Goal: Information Seeking & Learning: Learn about a topic

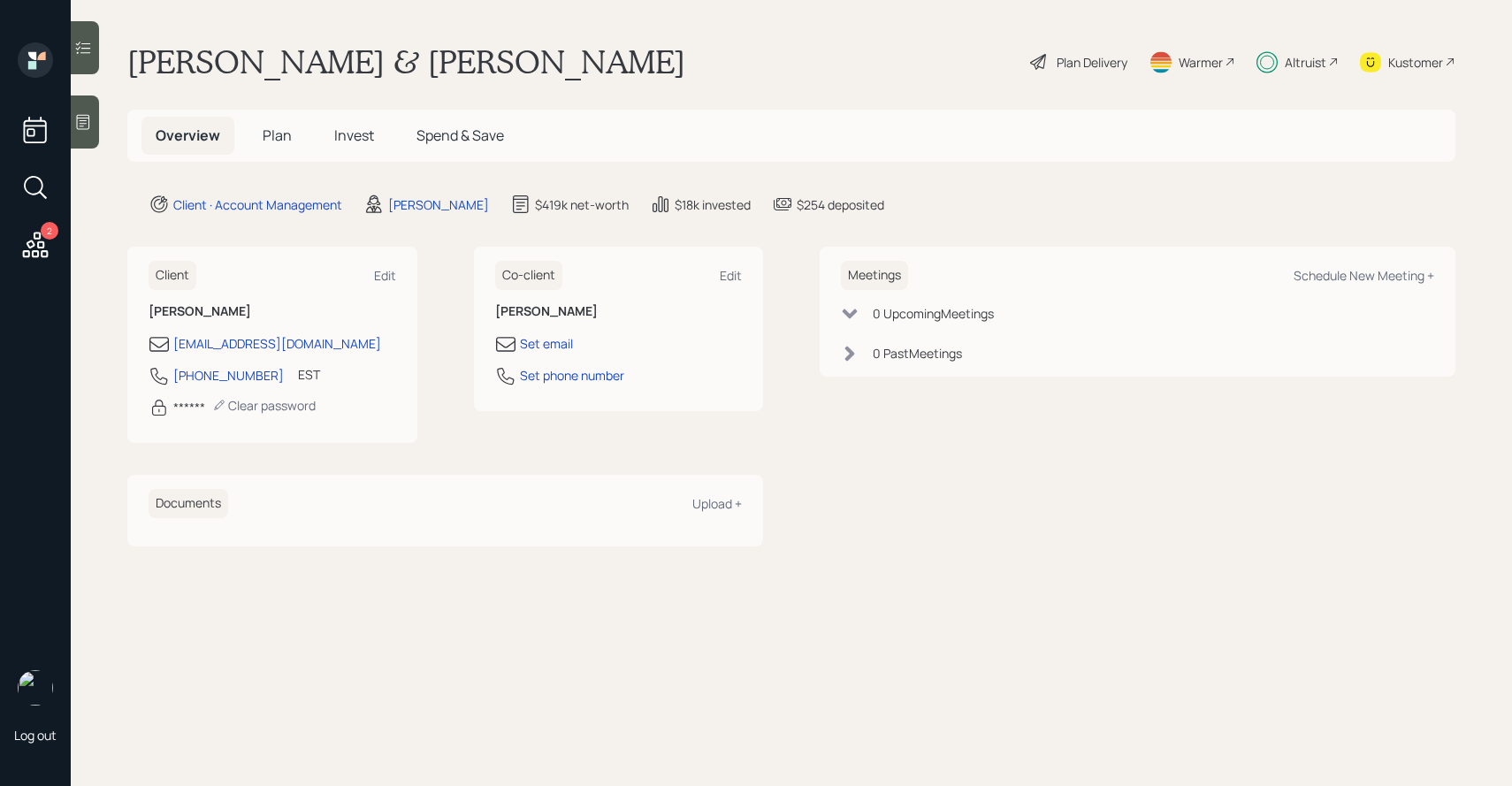
click at [354, 142] on span "Invest" at bounding box center [354, 135] width 39 height 20
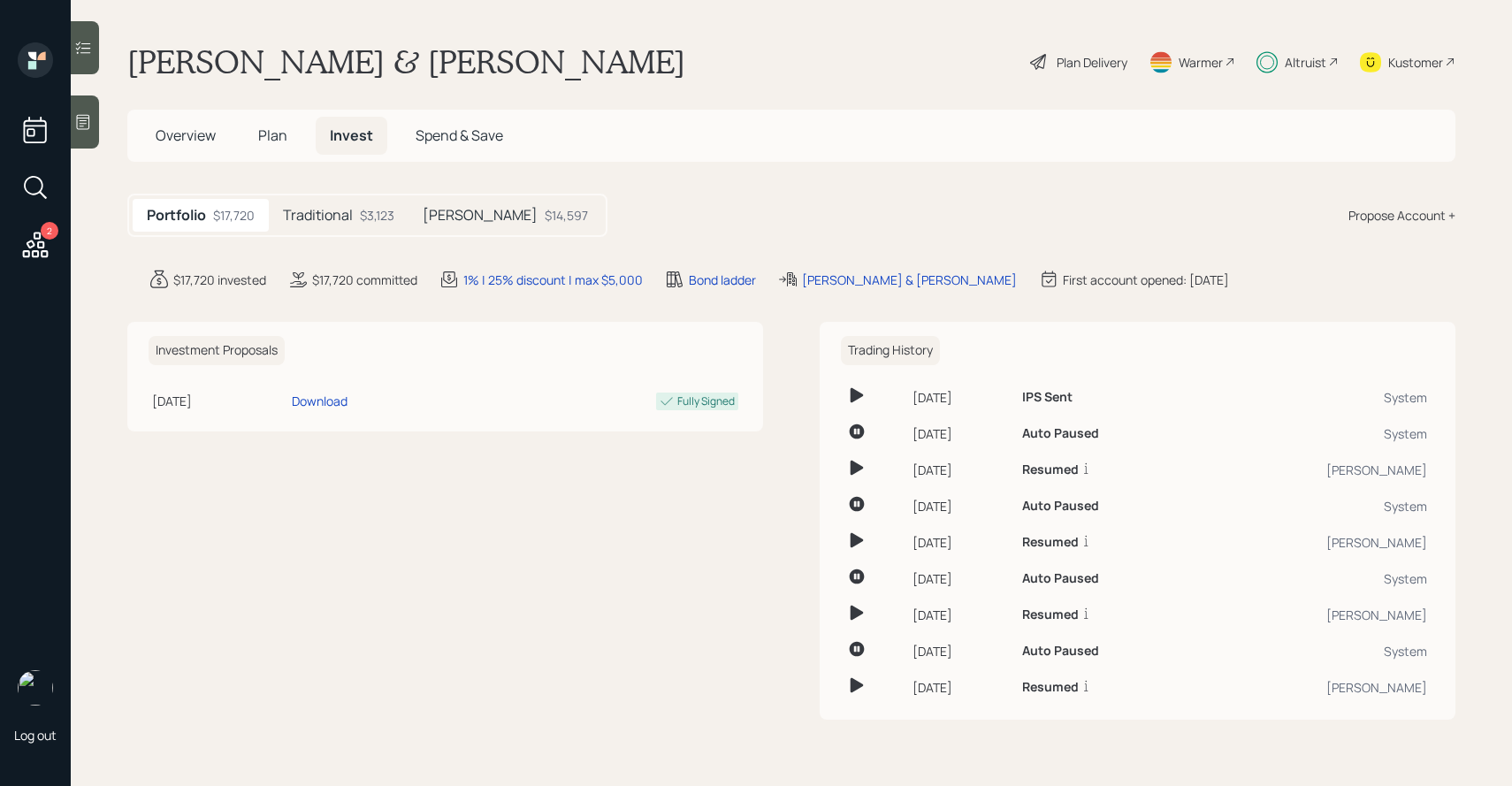
click at [365, 223] on div "$3,123" at bounding box center [377, 215] width 35 height 19
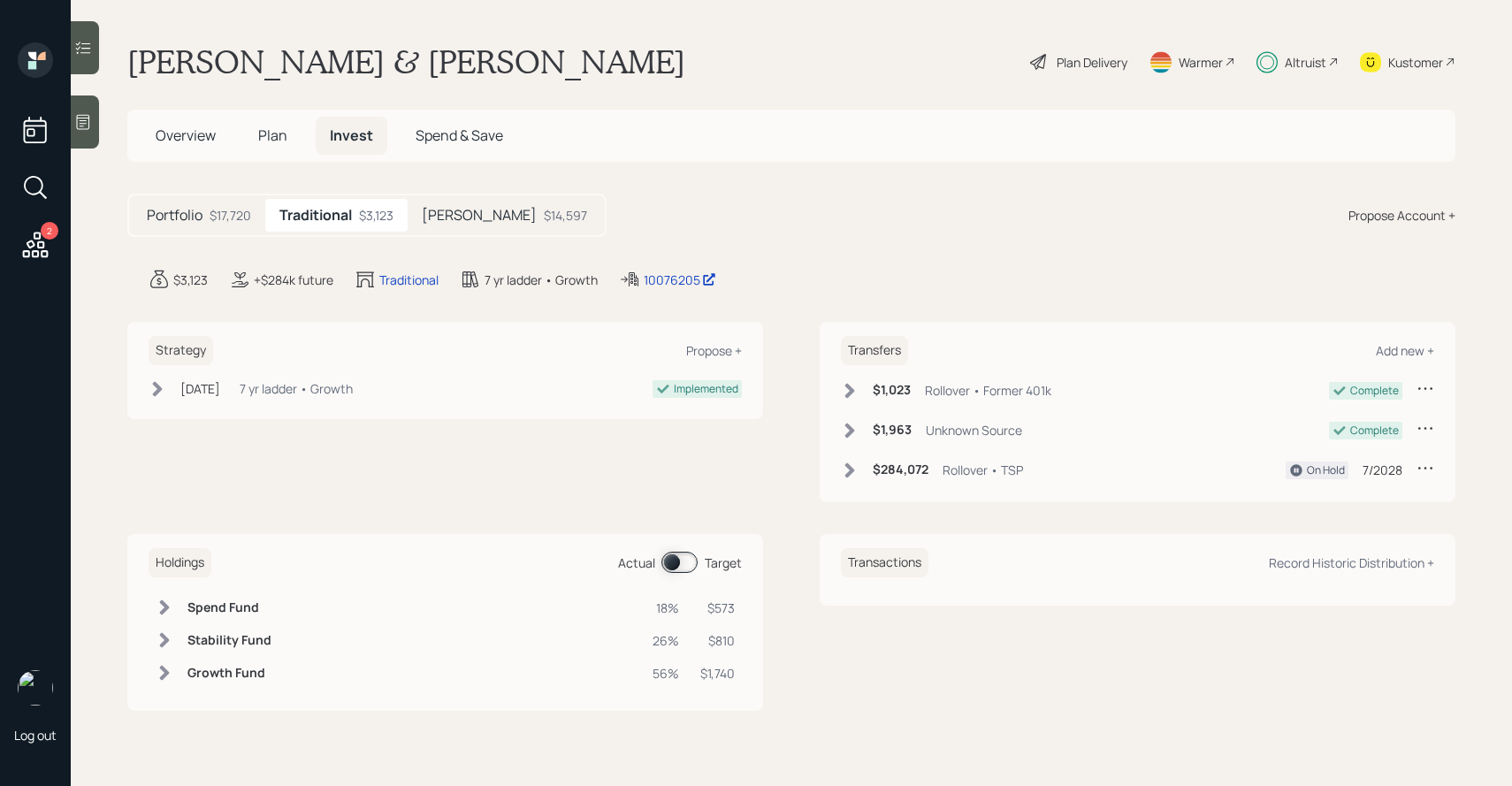
click at [471, 195] on div "Portfolio $17,720 Traditional $3,123 [PERSON_NAME] $14,597" at bounding box center [367, 215] width 479 height 43
click at [544, 214] on div "$14,597" at bounding box center [565, 215] width 43 height 19
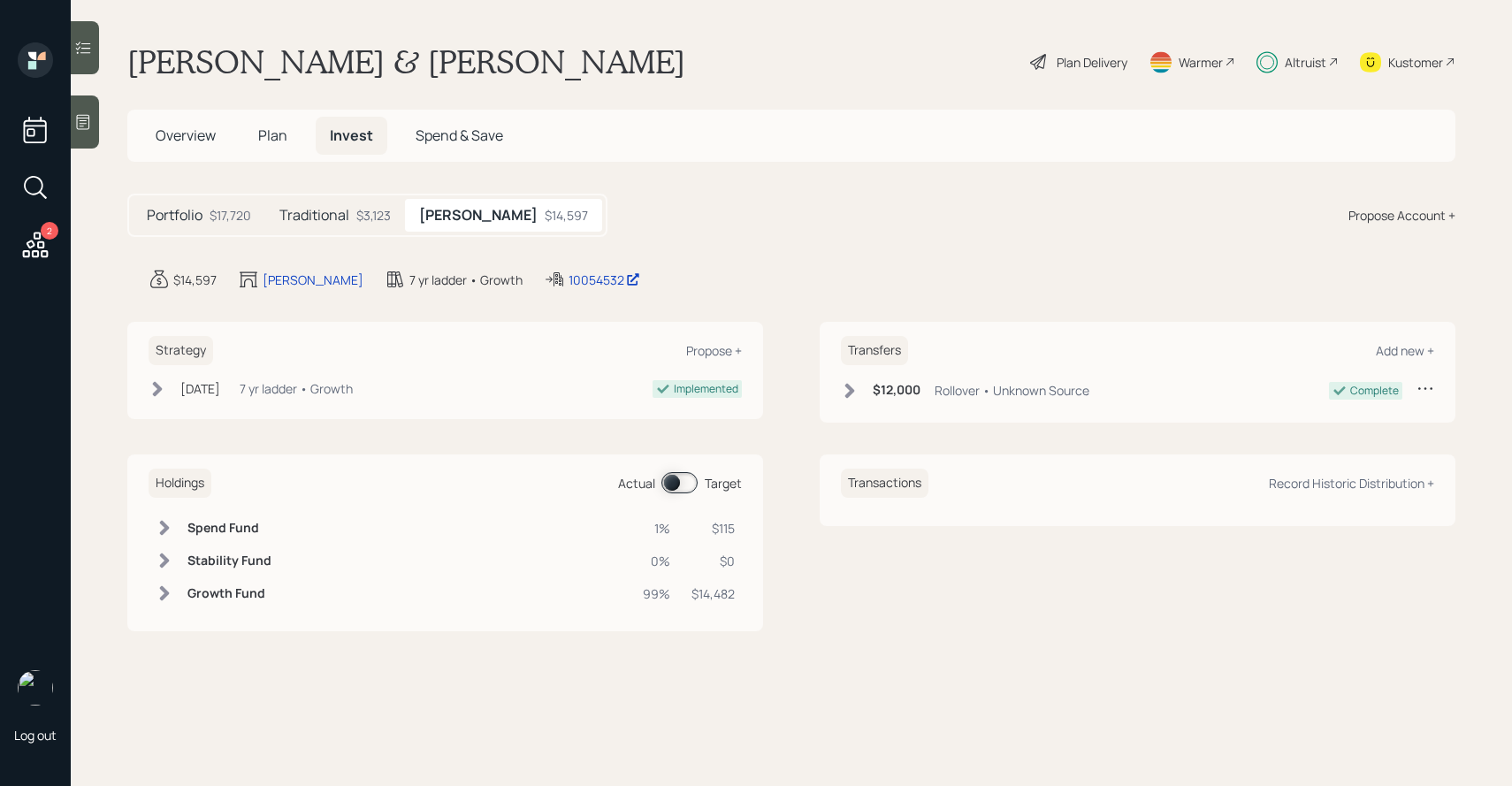
click at [676, 470] on div "Holdings Actual Target" at bounding box center [445, 483] width 594 height 29
click at [678, 479] on span at bounding box center [679, 483] width 37 height 22
click at [1080, 64] on div "Plan Delivery" at bounding box center [1091, 62] width 70 height 19
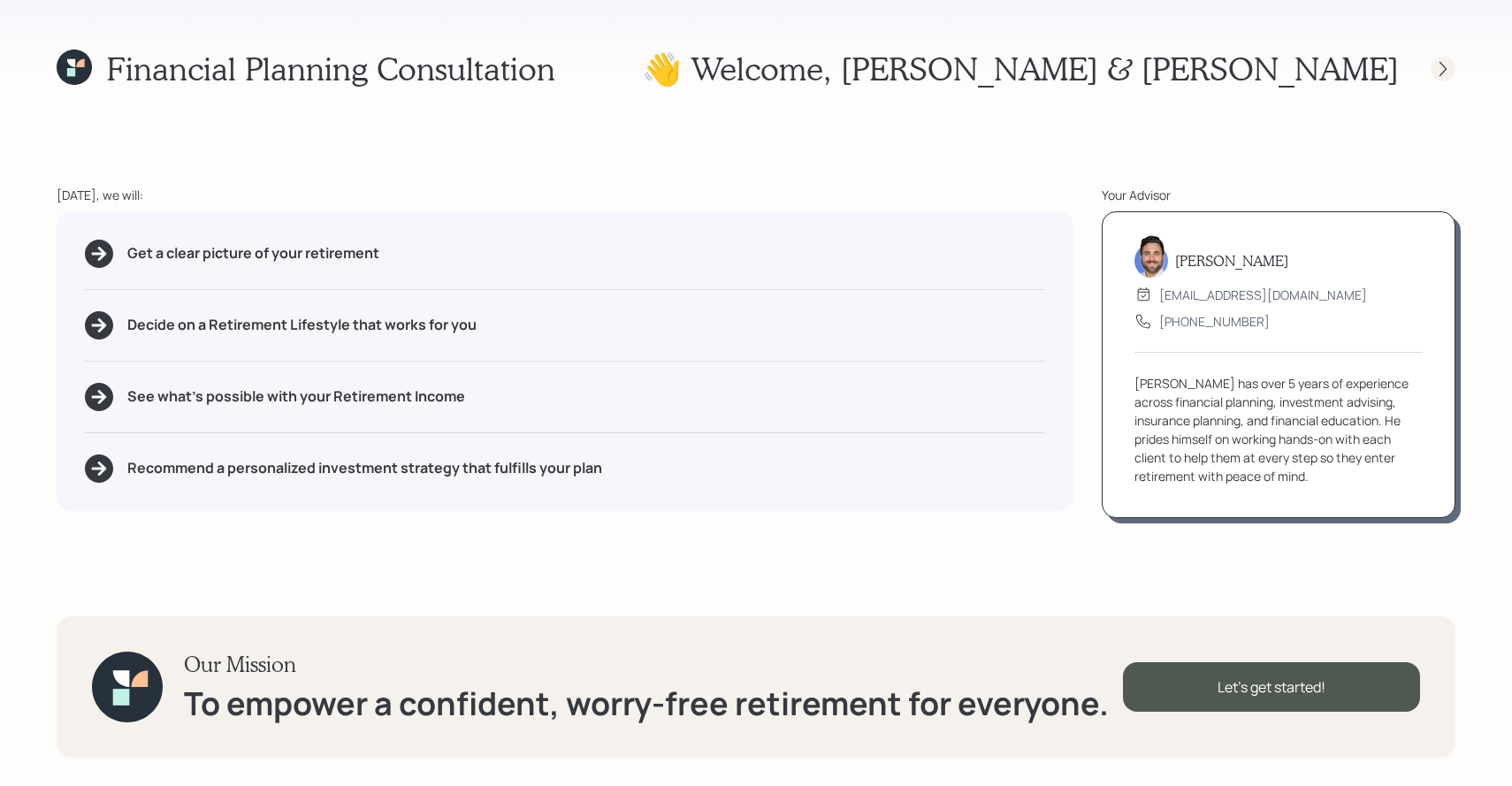
click at [1436, 64] on icon at bounding box center [1443, 69] width 18 height 18
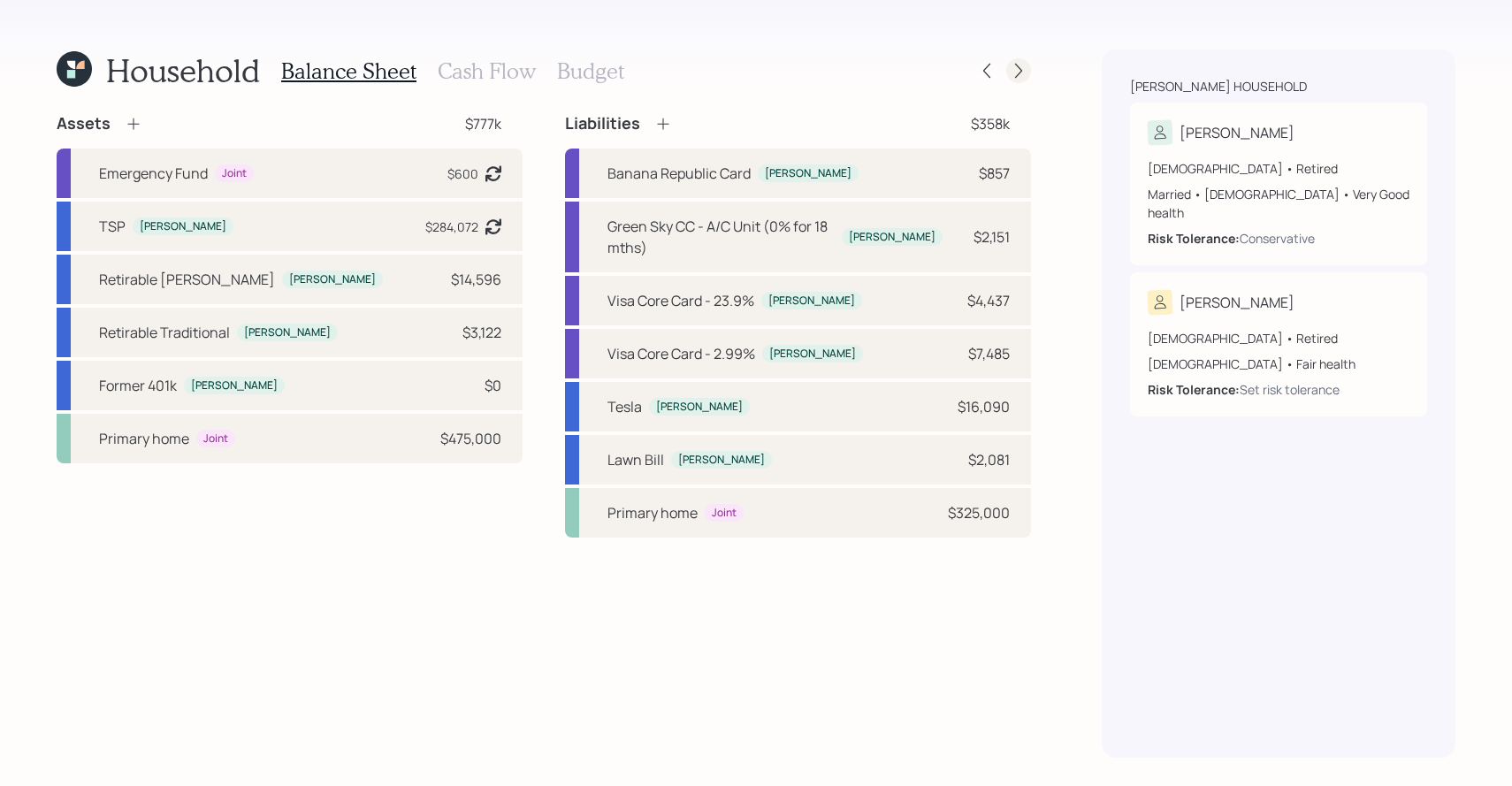
click at [1013, 66] on icon at bounding box center [1018, 70] width 18 height 18
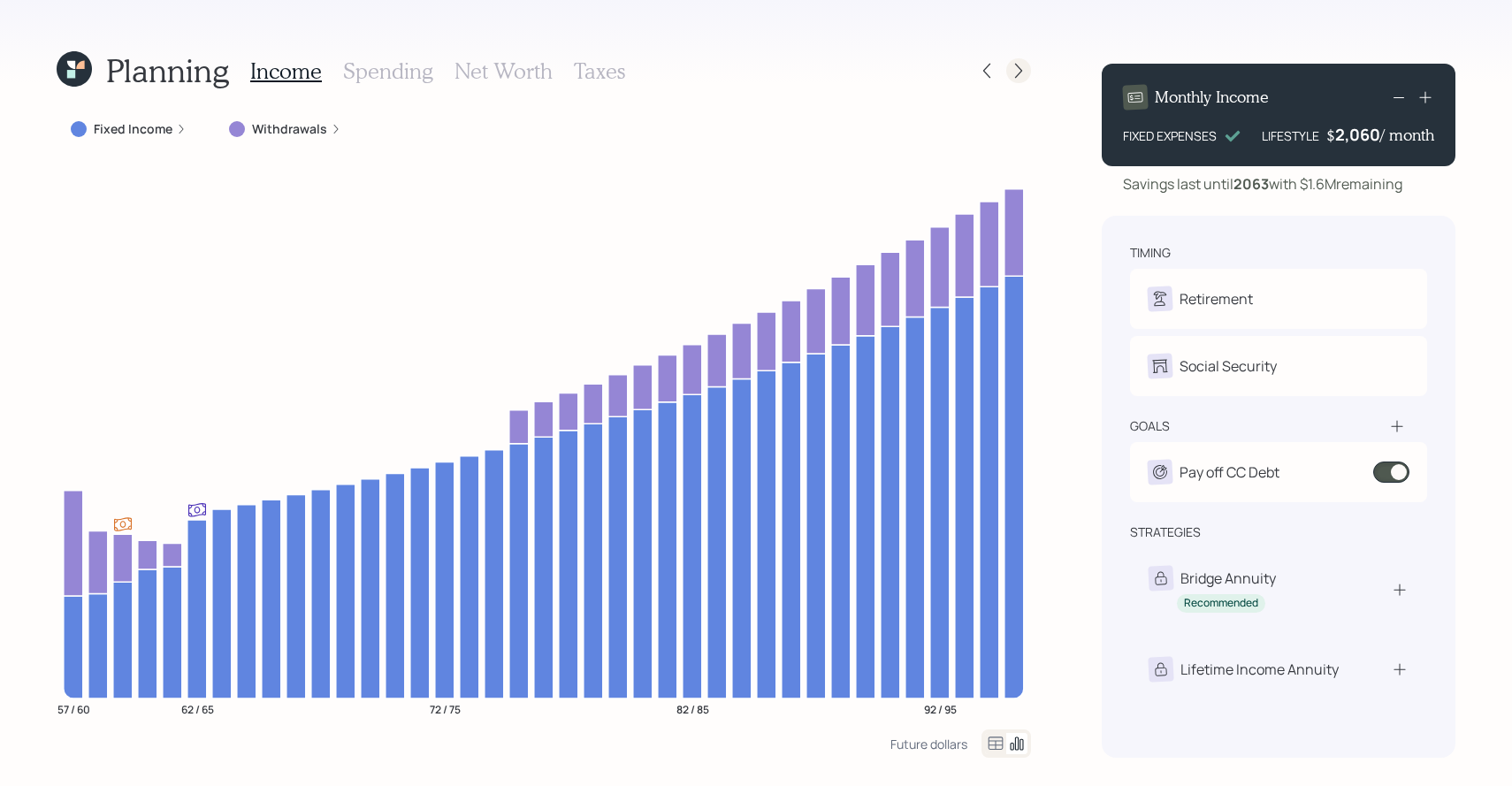
click at [1012, 66] on icon at bounding box center [1018, 70] width 18 height 18
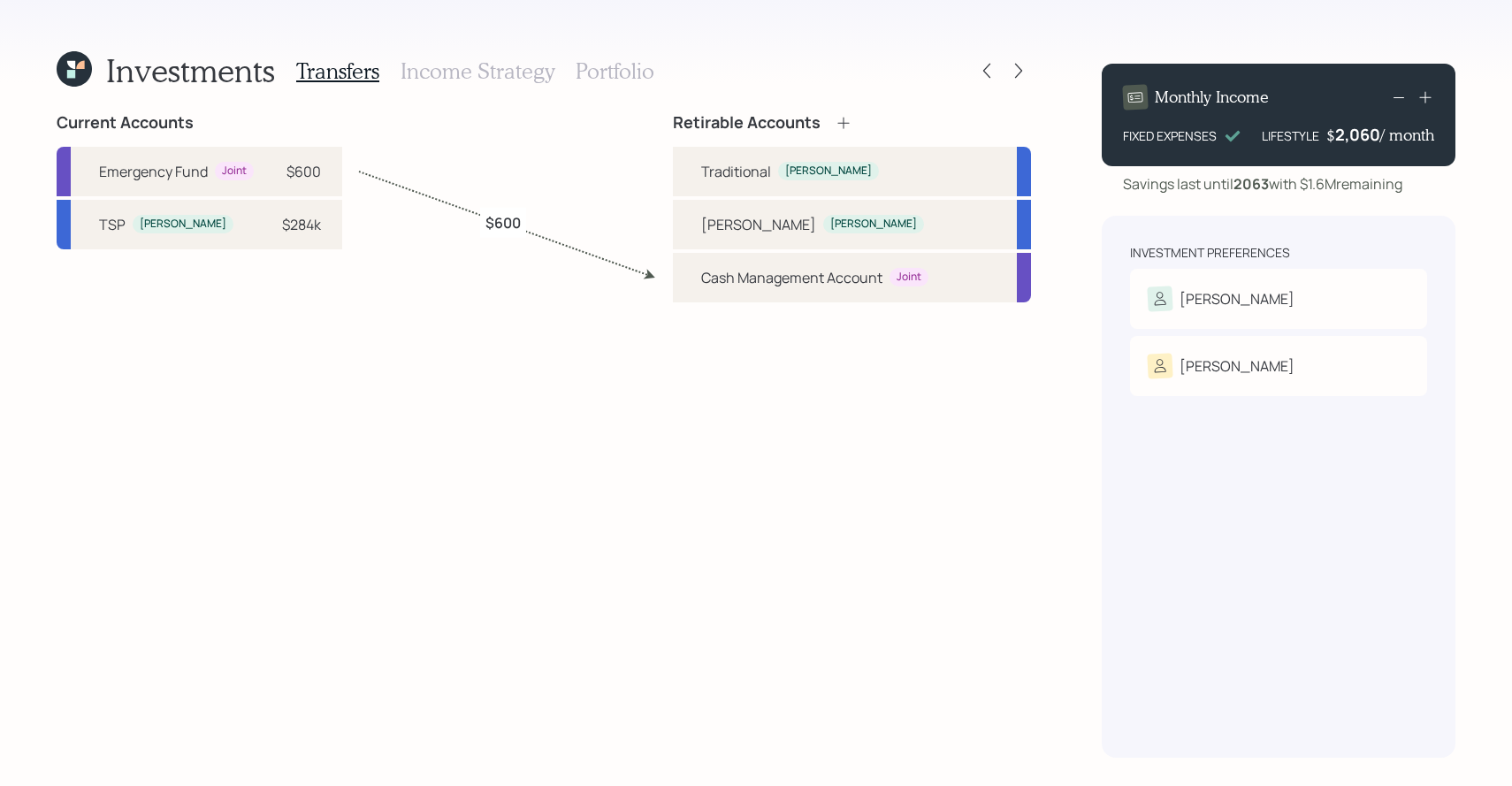
click at [1012, 66] on icon at bounding box center [1018, 70] width 18 height 18
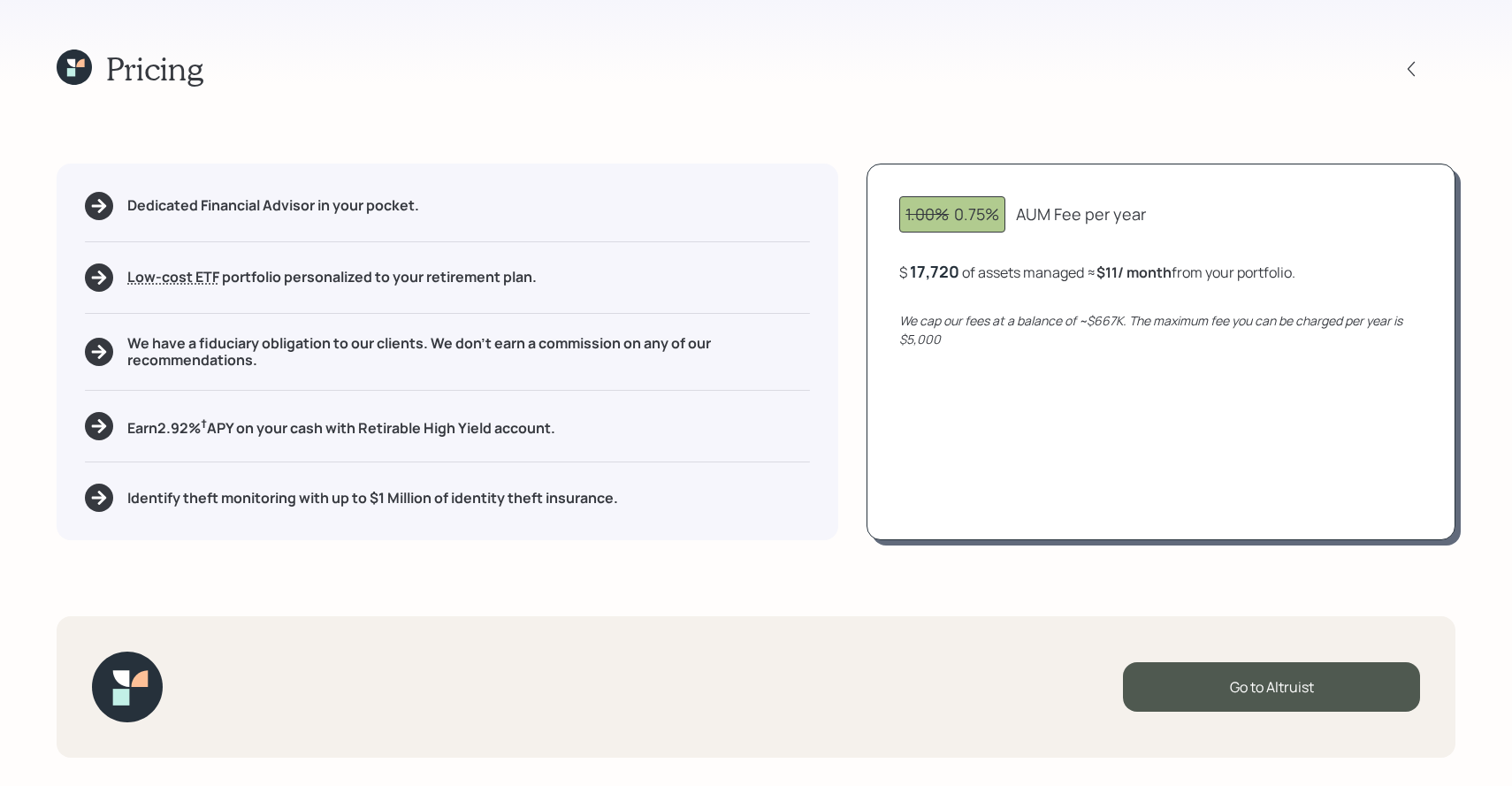
click at [1411, 54] on div "Pricing" at bounding box center [755, 69] width 1398 height 38
click at [1411, 60] on icon at bounding box center [1411, 69] width 18 height 18
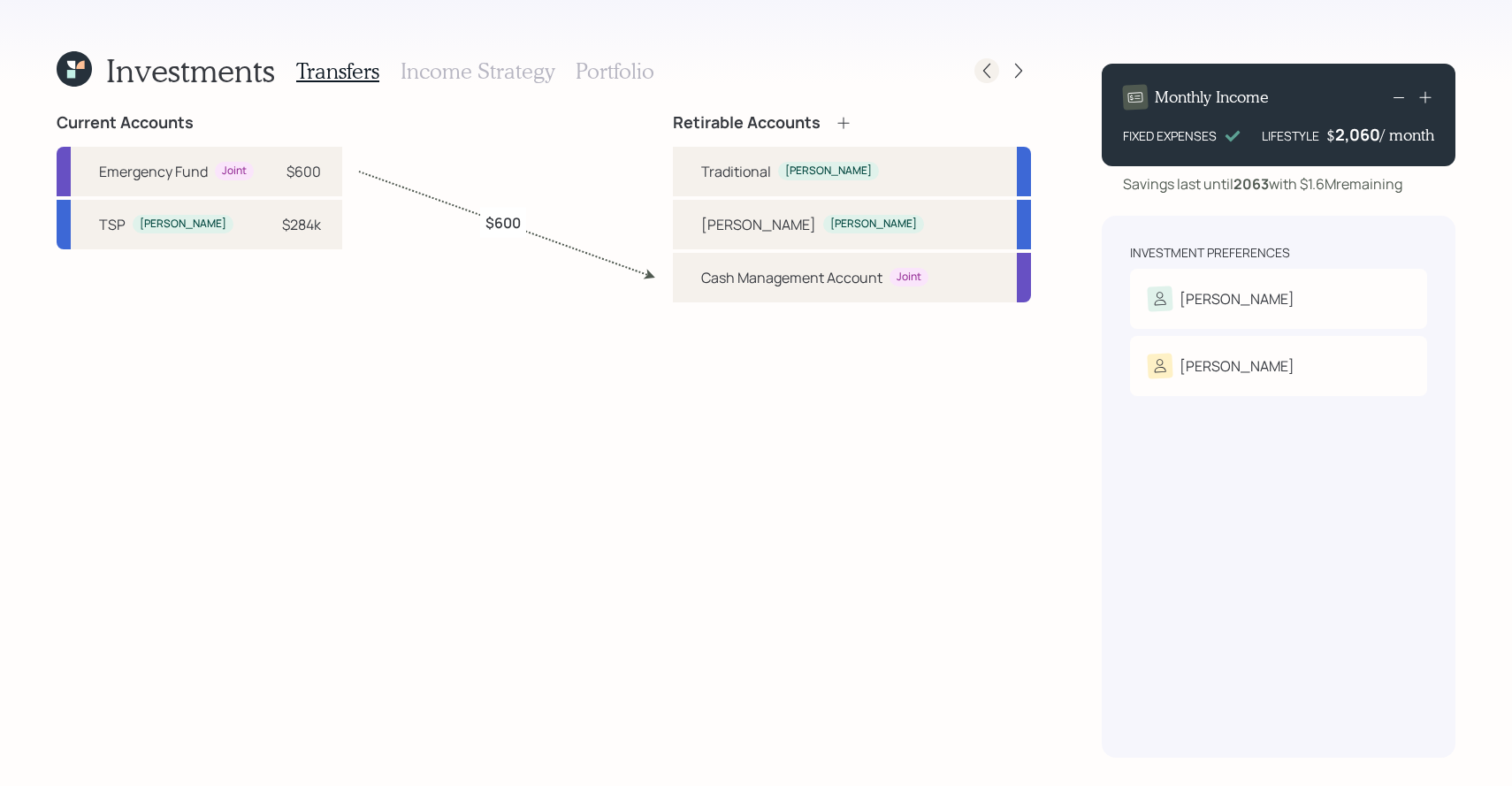
click at [989, 70] on icon at bounding box center [986, 70] width 18 height 18
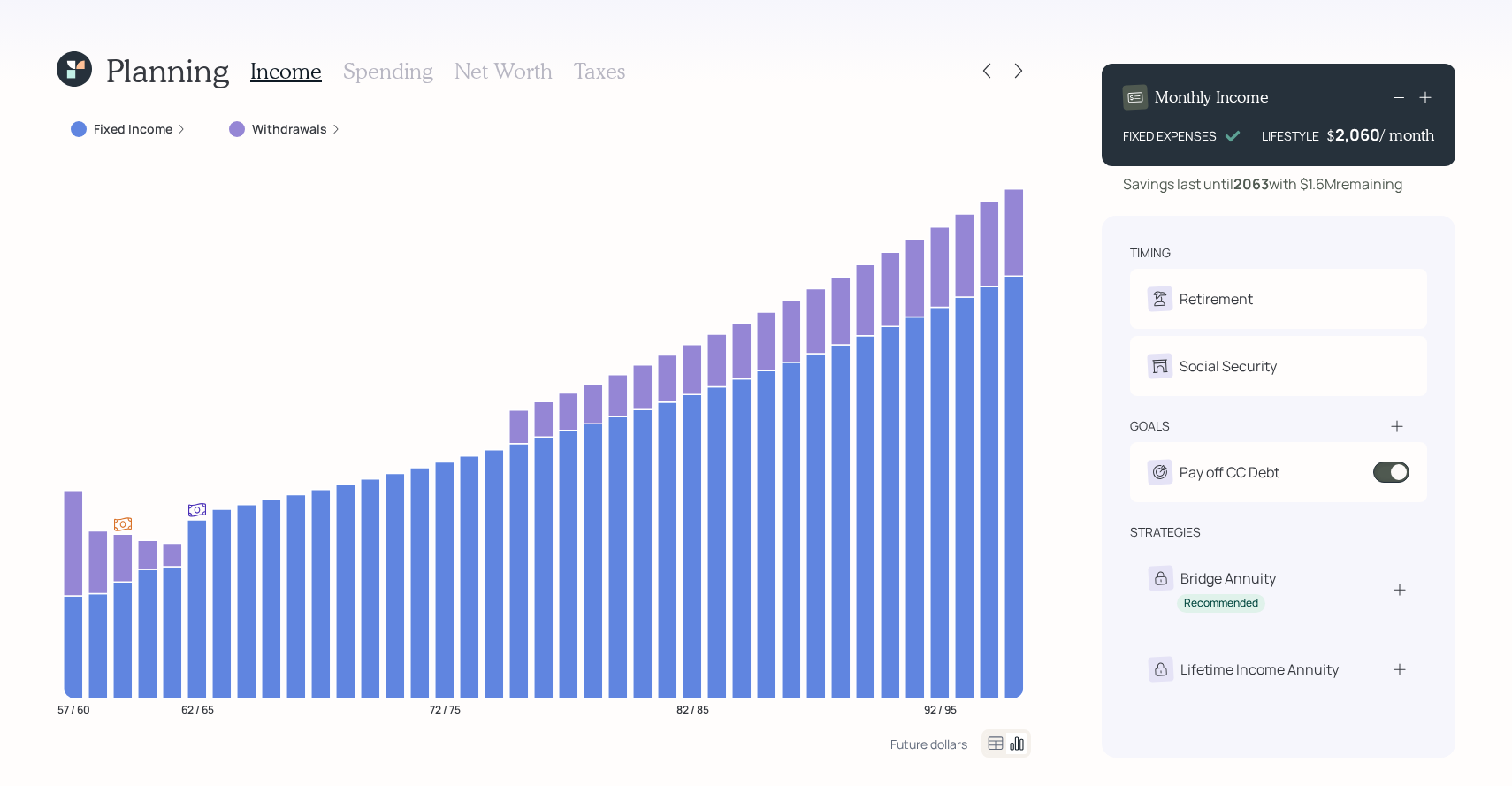
click at [610, 69] on h3 "Taxes" at bounding box center [599, 70] width 52 height 25
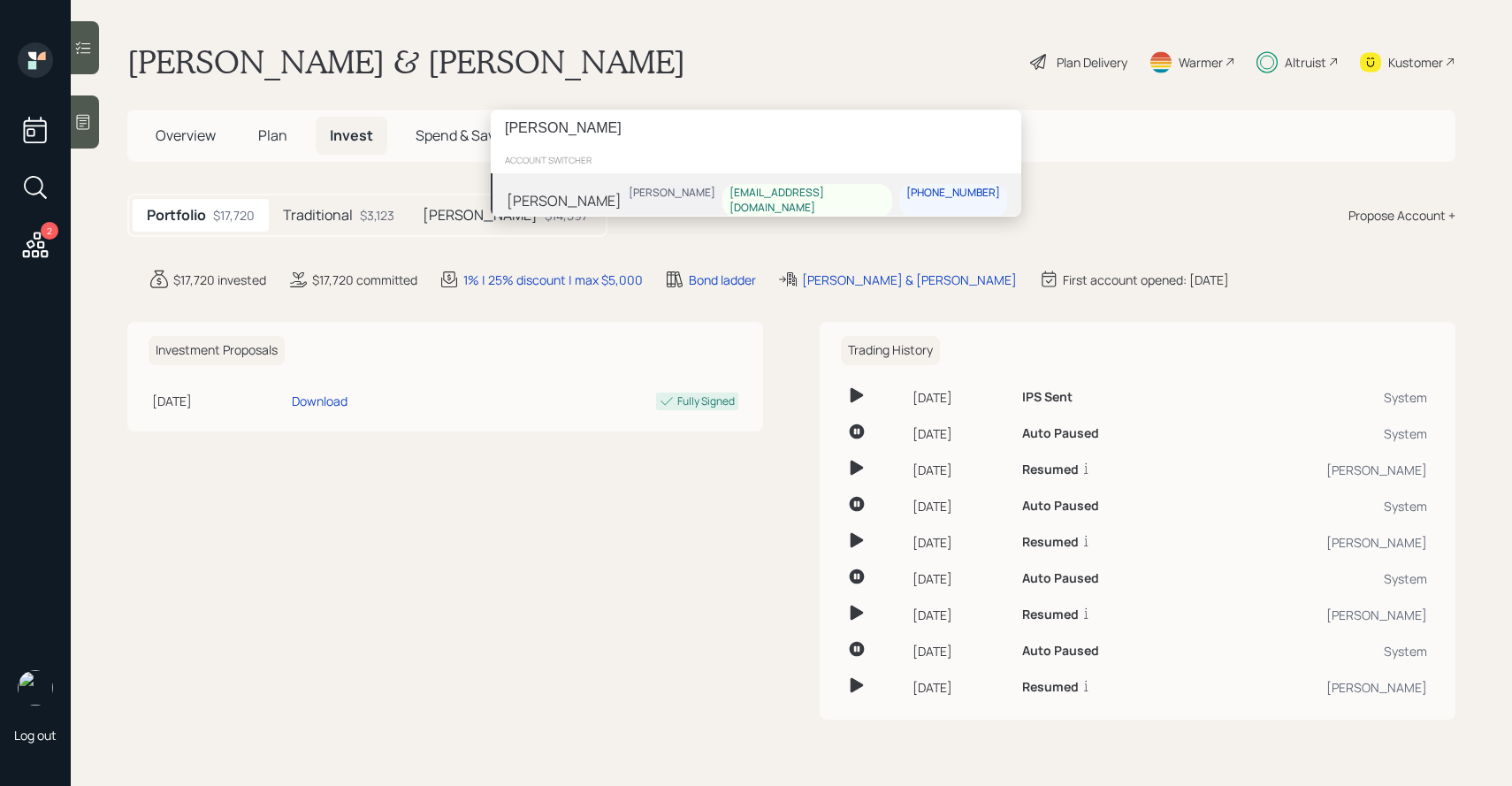
type input "margie olz"
